Goal: Task Accomplishment & Management: Use online tool/utility

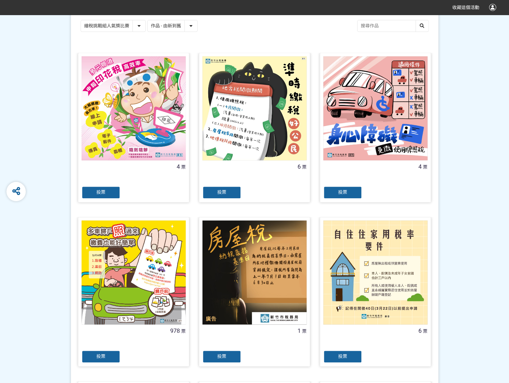
scroll to position [129, 0]
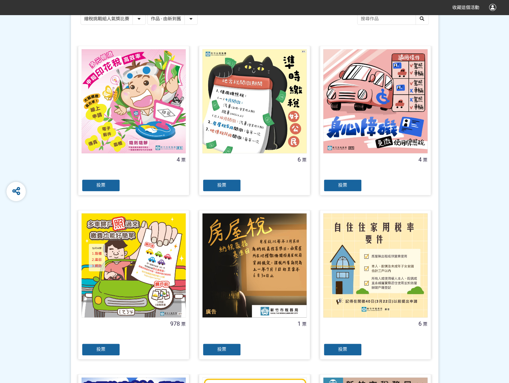
click at [93, 350] on div "投票" at bounding box center [101, 349] width 39 height 13
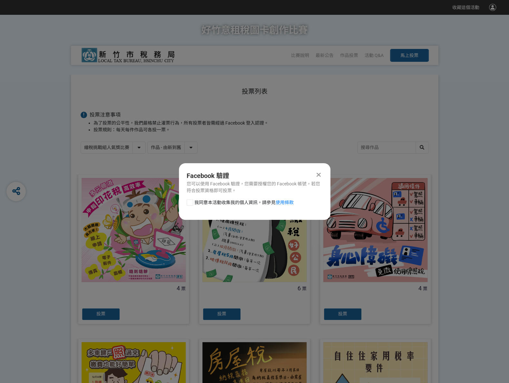
scroll to position [0, 0]
click at [189, 203] on div at bounding box center [190, 202] width 6 height 6
checkbox input "true"
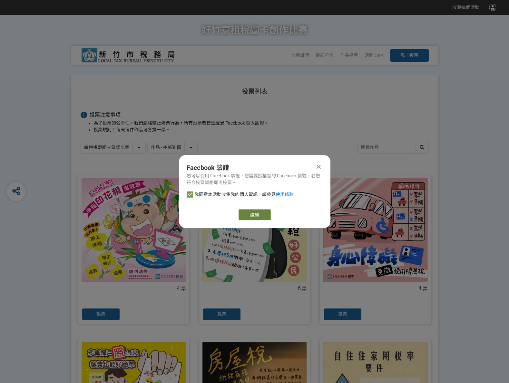
click at [255, 216] on link "繼續" at bounding box center [254, 214] width 32 height 11
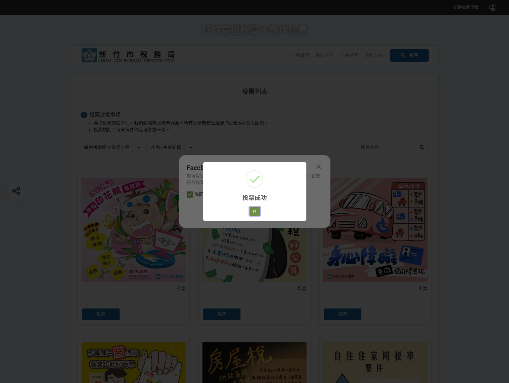
click at [255, 209] on button "好" at bounding box center [254, 211] width 10 height 9
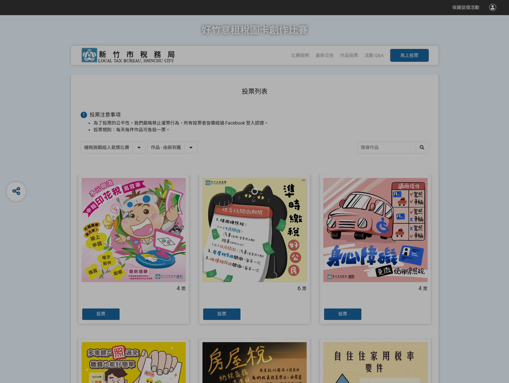
scroll to position [44, 0]
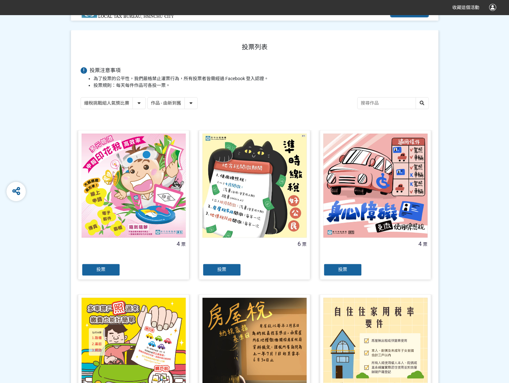
click at [138, 101] on select "繪稅挑戰組人氣獎比賽 活用智繪組人氣獎投票" at bounding box center [113, 103] width 64 height 11
select select "13167"
click at [81, 98] on select "繪稅挑戰組人氣獎比賽 活用智繪組人氣獎投票" at bounding box center [113, 103] width 64 height 11
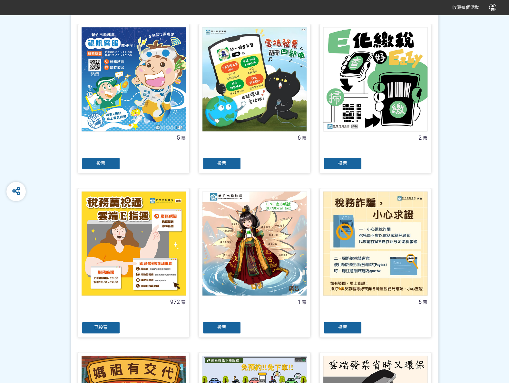
scroll to position [161, 0]
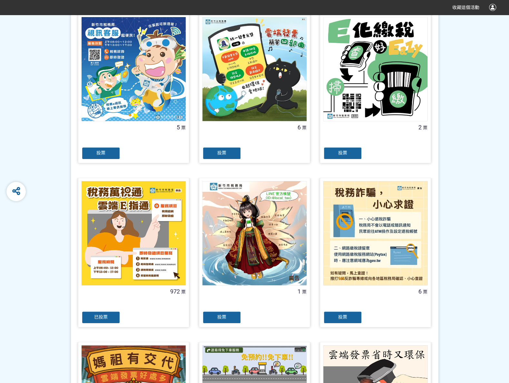
click at [107, 321] on div "已投票" at bounding box center [101, 317] width 39 height 13
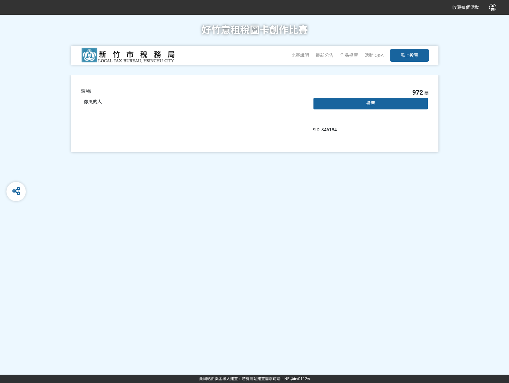
click at [365, 105] on div "投票" at bounding box center [371, 103] width 116 height 13
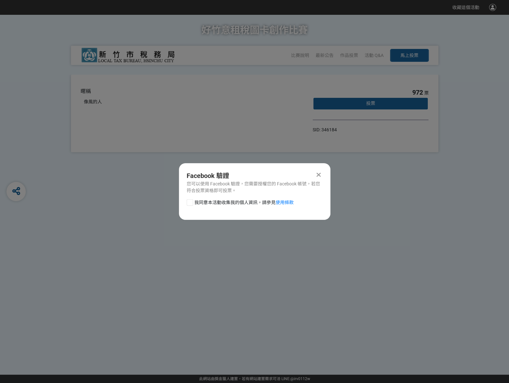
click at [187, 206] on label "我同意本活動收集我的個人資訊，請參見 使用條款" at bounding box center [240, 202] width 107 height 7
click at [187, 205] on input "我同意本活動收集我的個人資訊，請參見 使用條款" at bounding box center [189, 202] width 4 height 4
checkbox input "false"
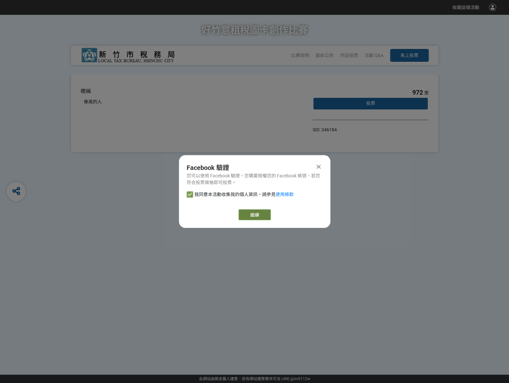
click at [256, 214] on link "繼續" at bounding box center [254, 214] width 32 height 11
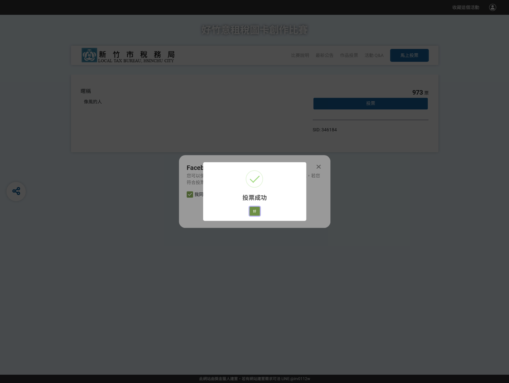
click at [250, 213] on button "好" at bounding box center [254, 211] width 10 height 9
